Goal: Information Seeking & Learning: Learn about a topic

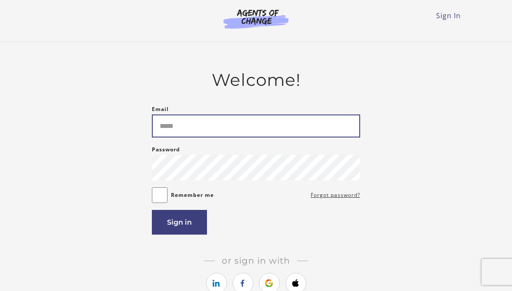
click at [234, 132] on input "Email" at bounding box center [256, 126] width 208 height 23
type input "**********"
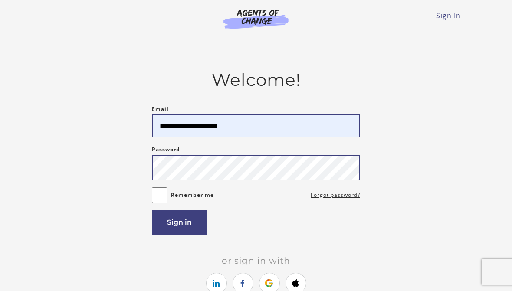
click at [179, 225] on button "Sign in" at bounding box center [179, 222] width 55 height 25
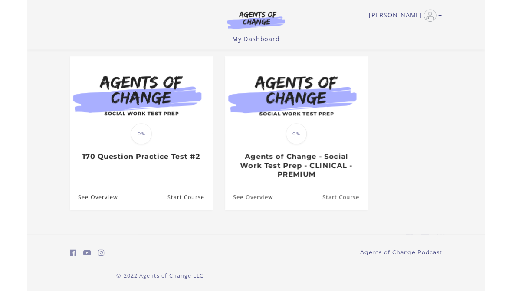
scroll to position [108, 0]
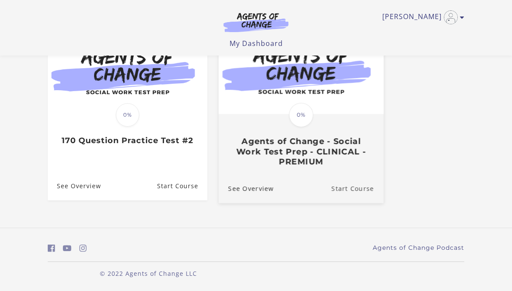
click at [362, 191] on link "Start Course" at bounding box center [358, 188] width 52 height 29
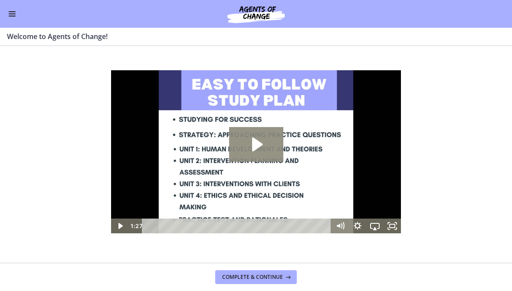
click at [268, 149] on icon "Play Video: c1o6hcmjueu5qasqsu00.mp4" at bounding box center [256, 144] width 54 height 35
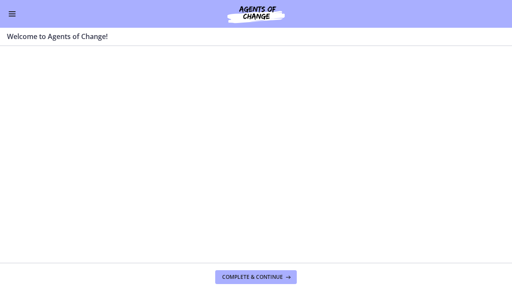
click at [440, 155] on section "Welcome! We are grateful that you have placed your trust in Agents of Change to…" at bounding box center [256, 154] width 512 height 217
click at [231, 194] on div at bounding box center [256, 151] width 290 height 163
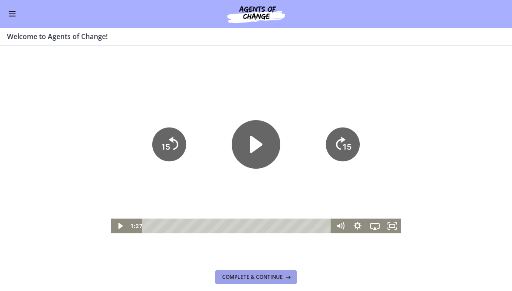
click at [287, 280] on icon at bounding box center [287, 277] width 9 height 7
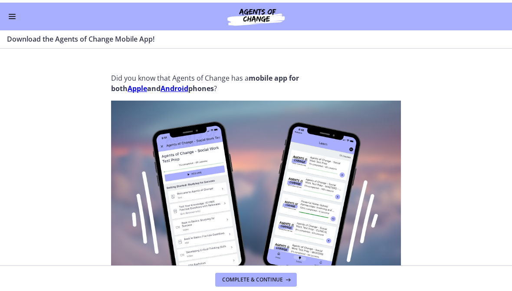
click at [461, 98] on section "Did you know that Agents of Change has a mobile app for both Apple and Android …" at bounding box center [256, 154] width 512 height 217
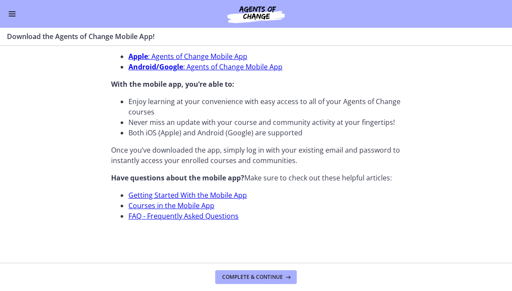
scroll to position [314, 0]
click at [251, 277] on span "Complete & continue" at bounding box center [252, 277] width 61 height 7
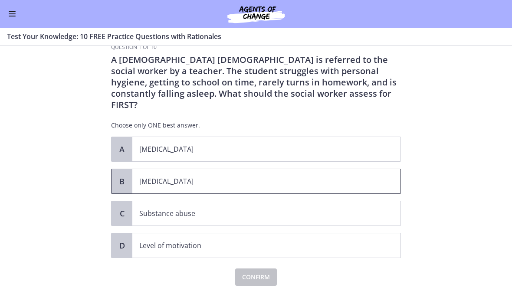
scroll to position [20, 0]
click at [287, 176] on p "[MEDICAL_DATA]" at bounding box center [257, 181] width 237 height 10
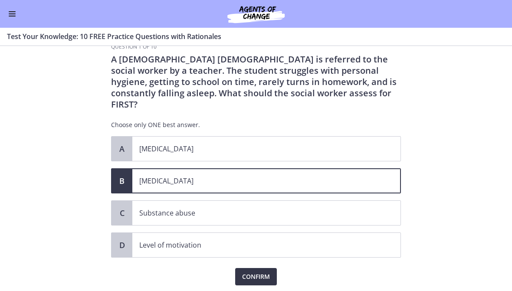
click at [261, 272] on span "Confirm" at bounding box center [256, 277] width 28 height 10
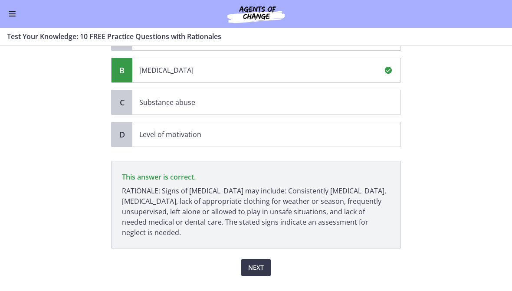
scroll to position [139, 0]
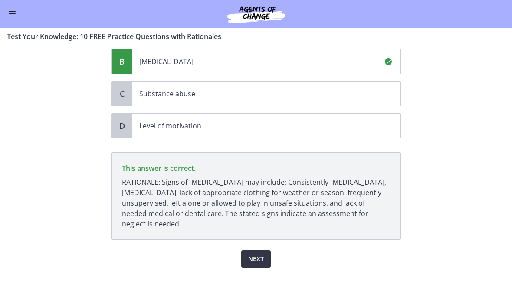
click at [254, 254] on span "Next" at bounding box center [256, 259] width 16 height 10
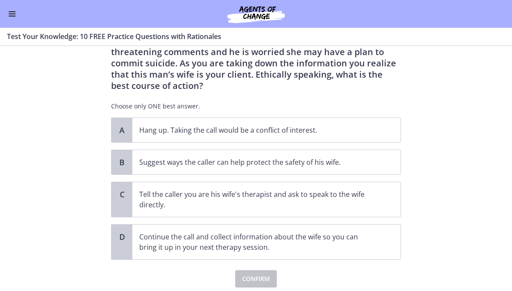
scroll to position [51, 0]
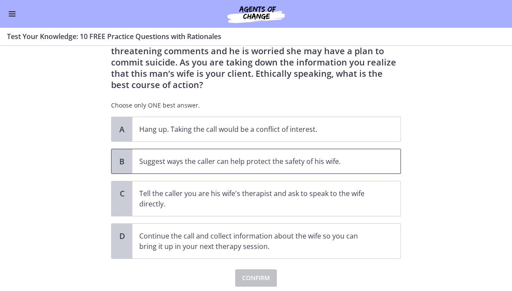
click at [373, 163] on p "Suggest ways the caller can help protect the safety of his wife." at bounding box center [257, 161] width 237 height 10
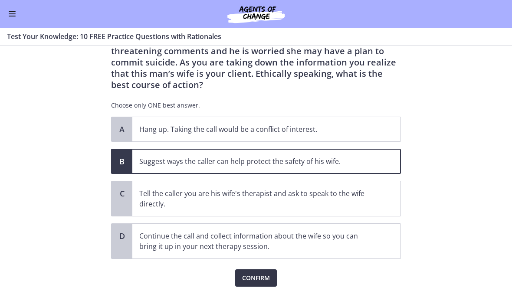
click at [257, 277] on span "Confirm" at bounding box center [256, 278] width 28 height 10
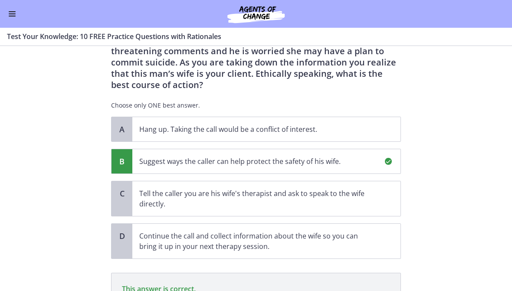
scroll to position [162, 0]
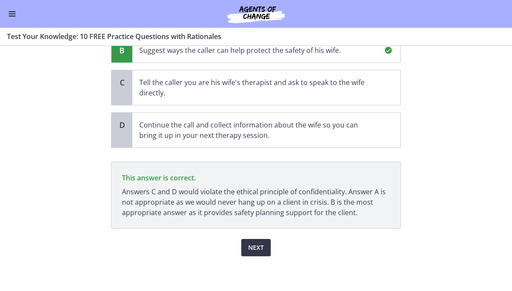
click at [261, 247] on span "Next" at bounding box center [256, 248] width 16 height 10
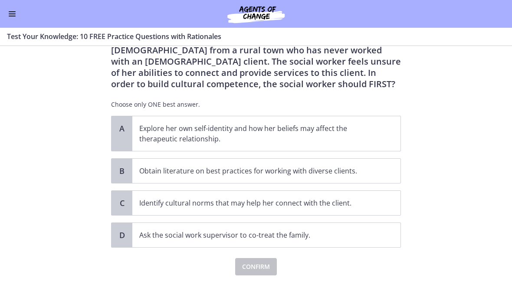
scroll to position [63, 0]
click at [379, 129] on span "Explore her own self-identity and how her beliefs may affect the therapeutic re…" at bounding box center [266, 133] width 268 height 35
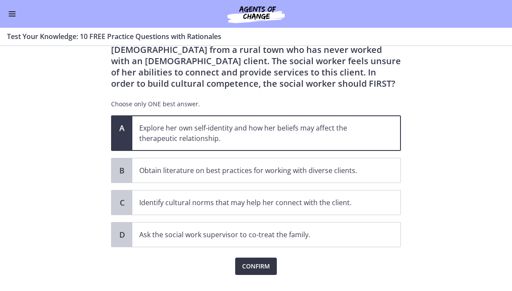
click at [251, 265] on span "Confirm" at bounding box center [256, 266] width 28 height 10
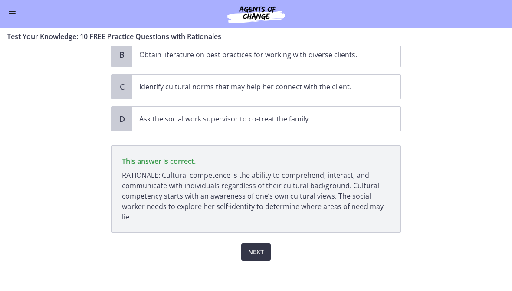
scroll to position [184, 0]
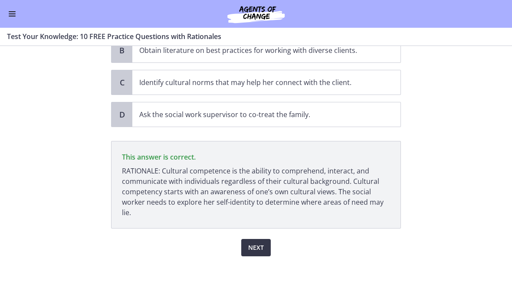
click at [253, 256] on button "Next" at bounding box center [256, 247] width 30 height 17
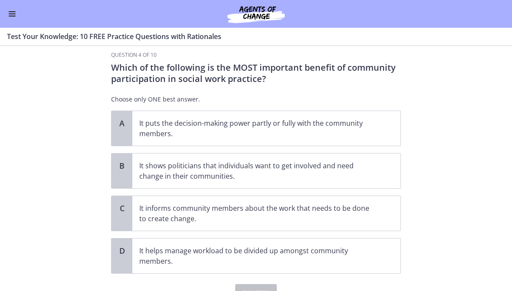
scroll to position [12, 0]
click at [362, 123] on p "It puts the decision-making power partly or fully with the community members." at bounding box center [257, 128] width 237 height 21
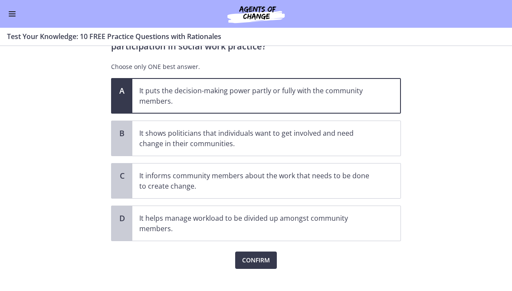
scroll to position [46, 0]
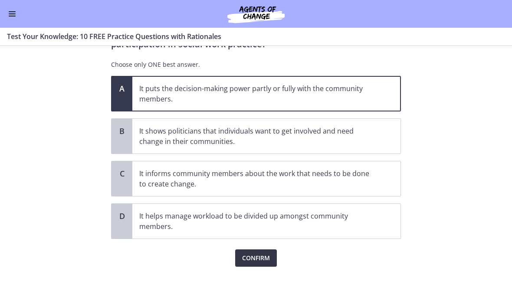
click at [260, 254] on span "Confirm" at bounding box center [256, 258] width 28 height 10
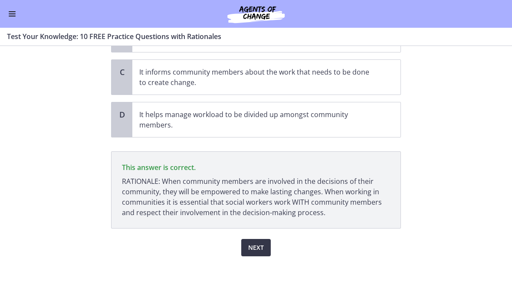
scroll to position [148, 0]
click at [256, 247] on span "Next" at bounding box center [256, 248] width 16 height 10
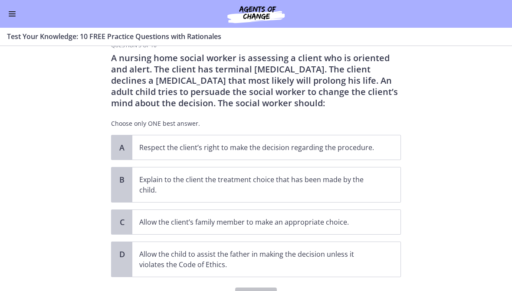
scroll to position [22, 0]
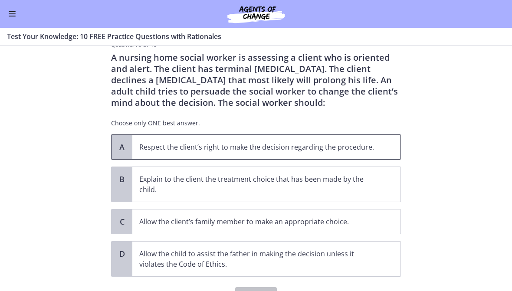
click at [366, 147] on p "Respect the client’s right to make the decision regarding the procedure." at bounding box center [257, 147] width 237 height 10
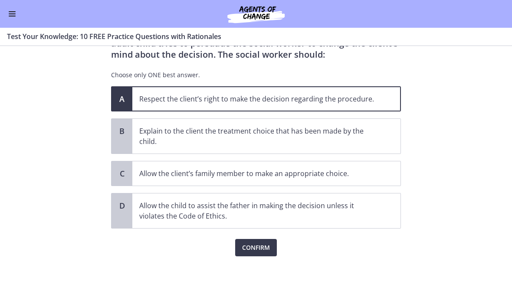
scroll to position [70, 0]
click at [252, 251] on span "Confirm" at bounding box center [256, 248] width 28 height 10
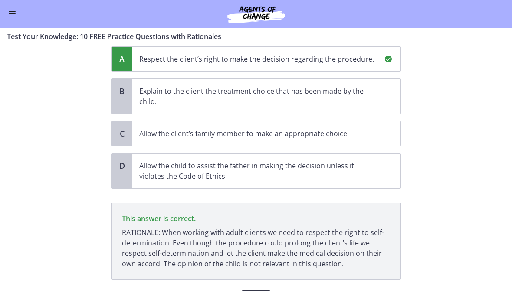
scroll to position [161, 0]
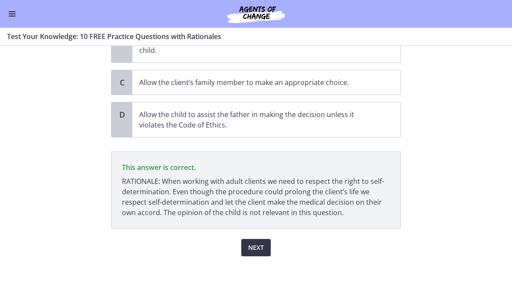
click at [260, 246] on span "Next" at bounding box center [256, 248] width 16 height 10
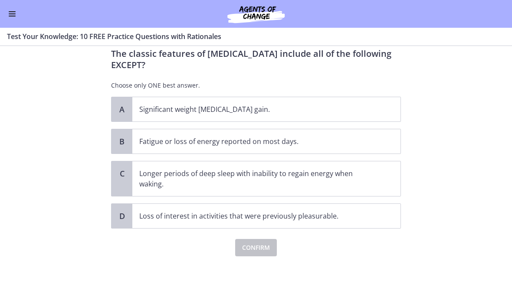
scroll to position [0, 0]
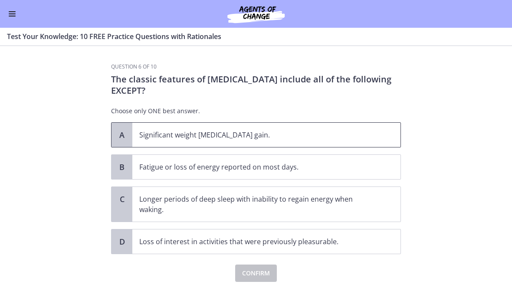
click at [374, 133] on p "Significant weight [MEDICAL_DATA] gain." at bounding box center [257, 135] width 237 height 10
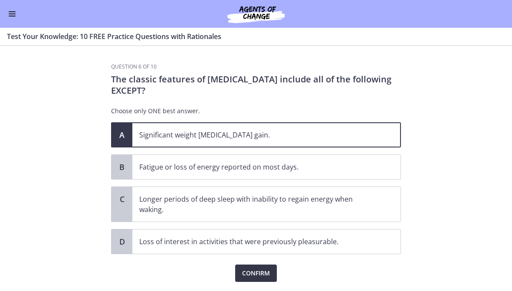
click at [257, 276] on span "Confirm" at bounding box center [256, 273] width 28 height 10
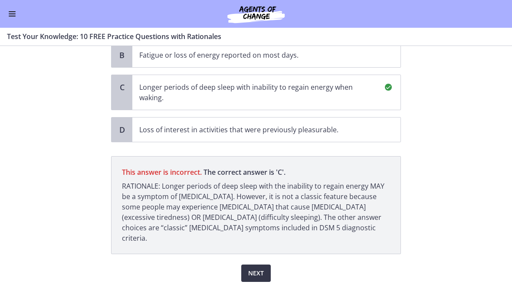
scroll to position [111, 0]
click at [260, 269] on span "Next" at bounding box center [256, 274] width 16 height 10
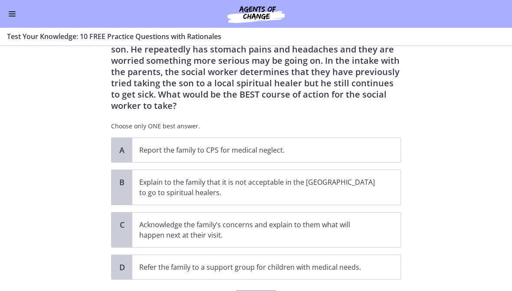
scroll to position [52, 0]
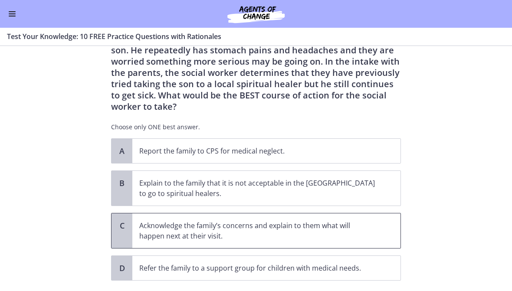
click at [374, 223] on p "Acknowledge the family’s concerns and explain to them what will happen next at …" at bounding box center [257, 231] width 237 height 21
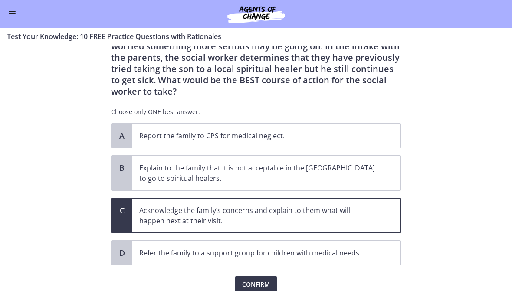
scroll to position [69, 0]
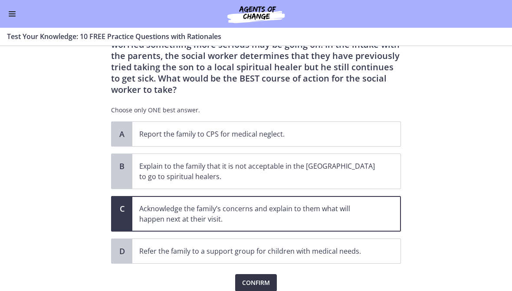
click at [247, 278] on span "Confirm" at bounding box center [256, 283] width 28 height 10
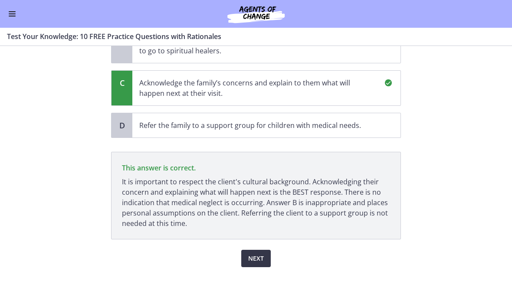
scroll to position [194, 0]
click at [254, 254] on span "Next" at bounding box center [256, 259] width 16 height 10
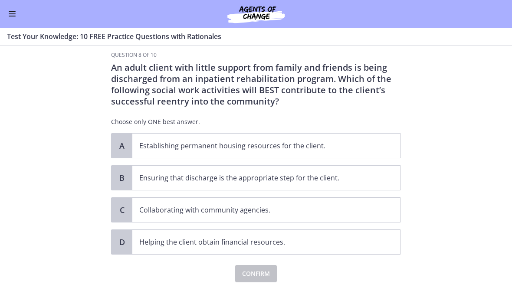
scroll to position [13, 0]
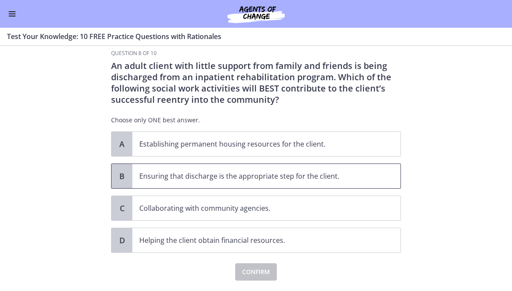
click at [360, 181] on p "Ensuring that discharge is the appropriate step for the client." at bounding box center [257, 176] width 237 height 10
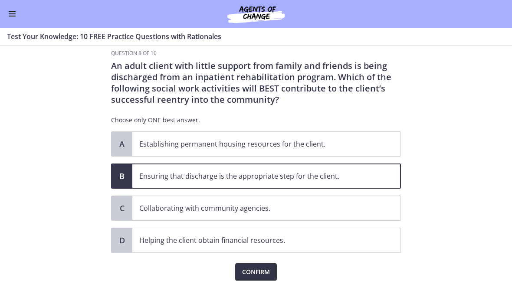
click at [262, 272] on span "Confirm" at bounding box center [256, 272] width 28 height 10
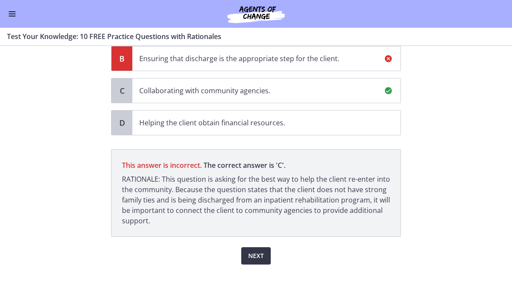
scroll to position [139, 0]
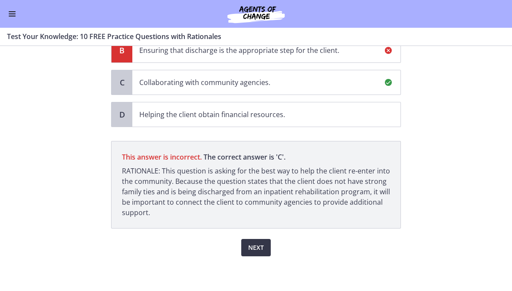
click at [256, 250] on span "Next" at bounding box center [256, 248] width 16 height 10
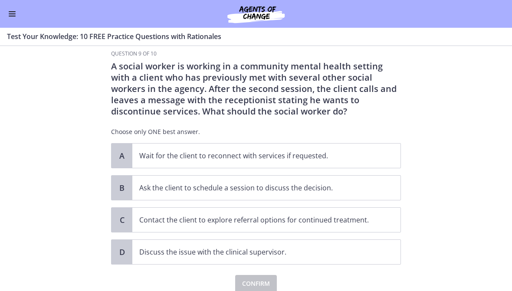
scroll to position [13, 0]
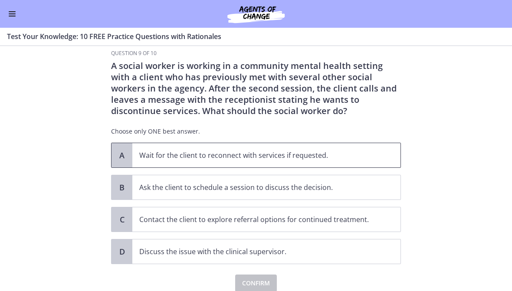
click at [362, 145] on span "Wait for the client to reconnect with services if requested." at bounding box center [266, 155] width 268 height 24
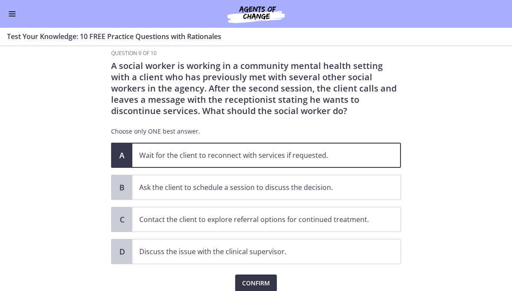
click at [259, 288] on span "Confirm" at bounding box center [256, 283] width 28 height 10
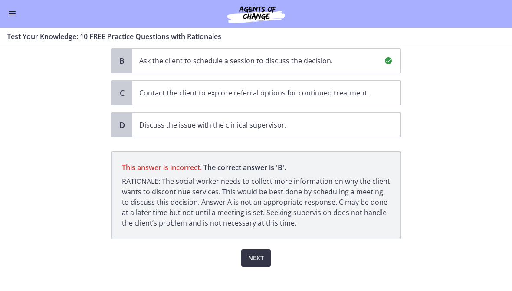
scroll to position [142, 0]
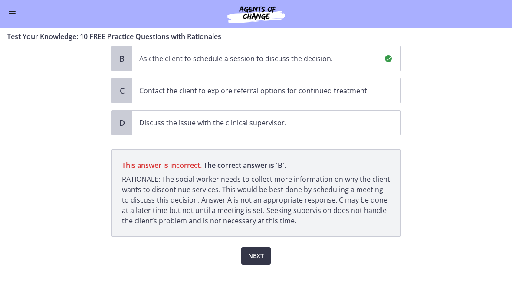
click at [254, 260] on span "Next" at bounding box center [256, 256] width 16 height 10
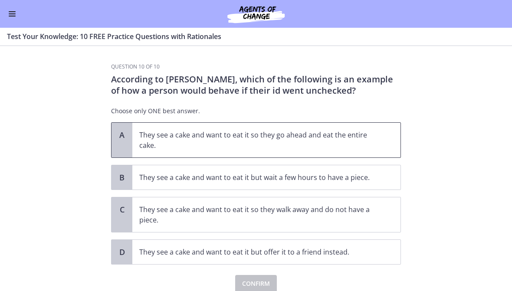
click at [388, 127] on span "They see a cake and want to eat it so they go ahead and eat the entire cake." at bounding box center [266, 140] width 268 height 35
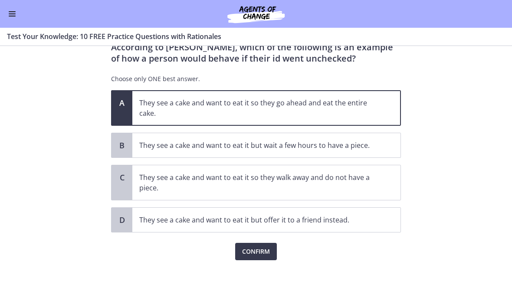
scroll to position [33, 0]
click at [254, 258] on button "Confirm" at bounding box center [256, 251] width 42 height 17
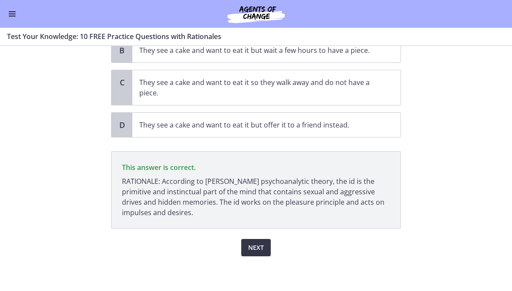
scroll to position [127, 0]
click at [255, 254] on button "Next" at bounding box center [256, 247] width 30 height 17
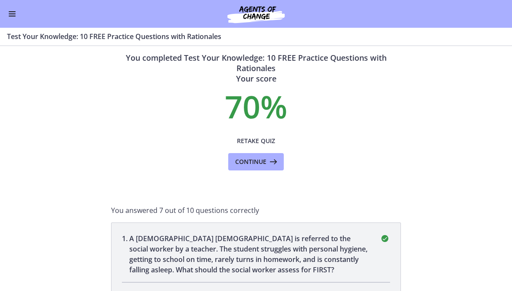
scroll to position [10, 0]
click at [273, 161] on icon at bounding box center [273, 162] width 12 height 10
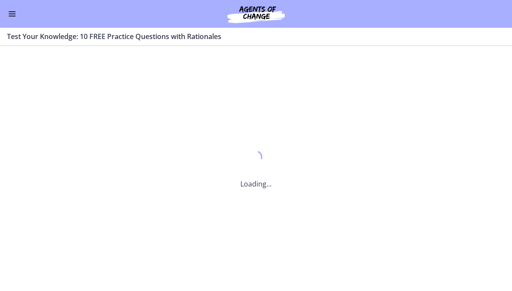
scroll to position [0, 0]
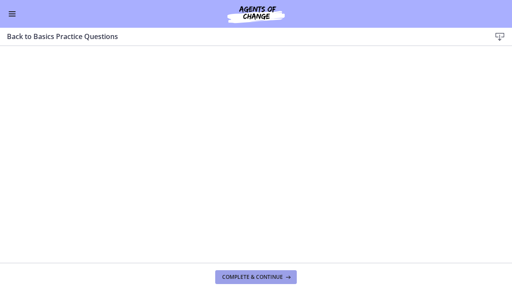
click at [288, 276] on icon at bounding box center [287, 277] width 9 height 7
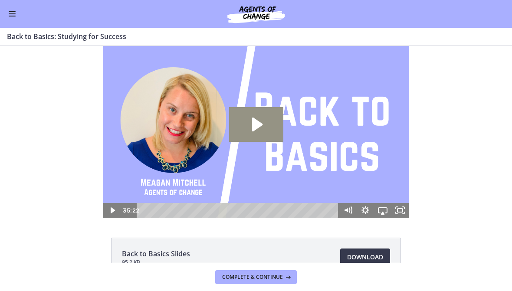
click at [250, 128] on icon "Play Video: ctfdf6eqvn4c72r5t4t0.mp4" at bounding box center [256, 124] width 54 height 35
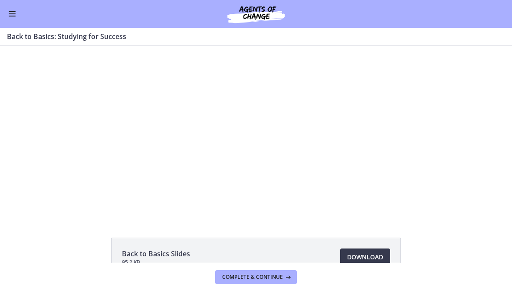
click at [248, 165] on div at bounding box center [256, 132] width 306 height 172
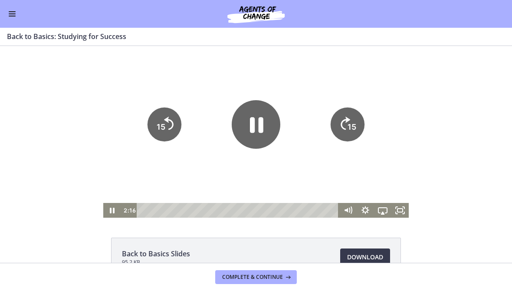
click at [247, 123] on icon "Pause" at bounding box center [256, 124] width 49 height 49
click at [261, 121] on icon "Play Video" at bounding box center [256, 124] width 55 height 55
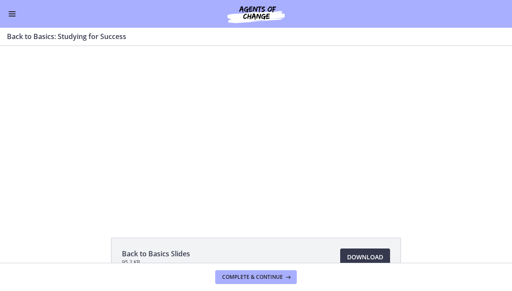
click at [176, 174] on div at bounding box center [256, 132] width 306 height 172
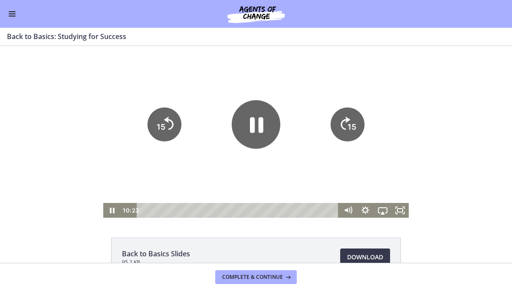
click at [251, 132] on icon "Pause" at bounding box center [256, 125] width 13 height 16
